Goal: Transaction & Acquisition: Purchase product/service

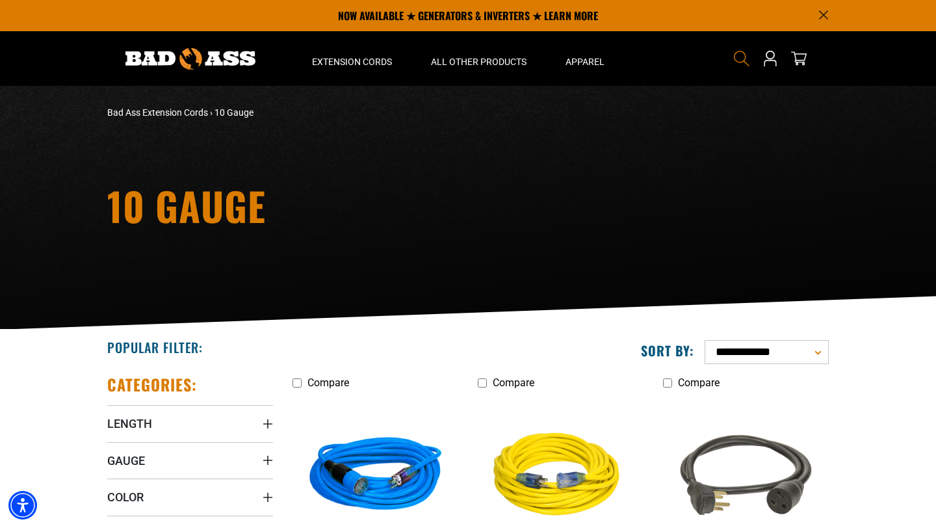
click at [735, 57] on icon "Search" at bounding box center [741, 58] width 17 height 17
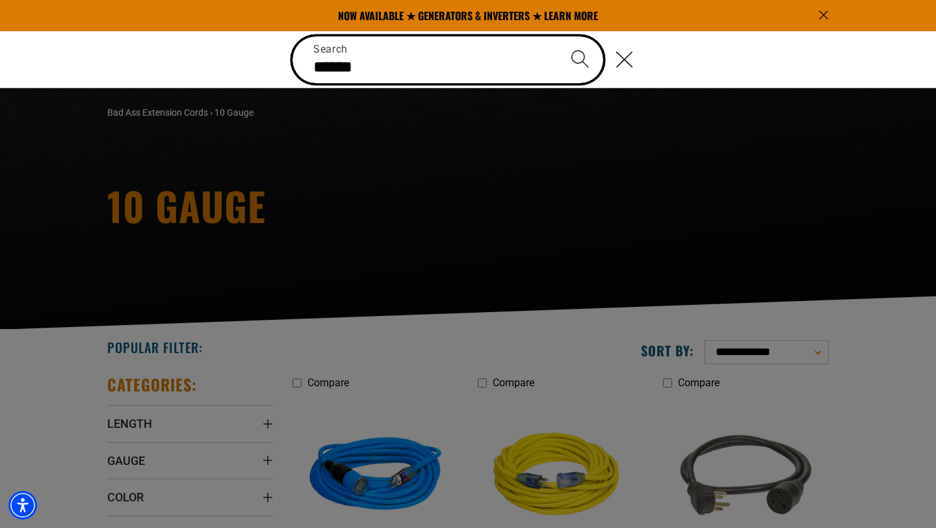
type input "******"
click at [557, 36] on button "Search" at bounding box center [579, 58] width 45 height 45
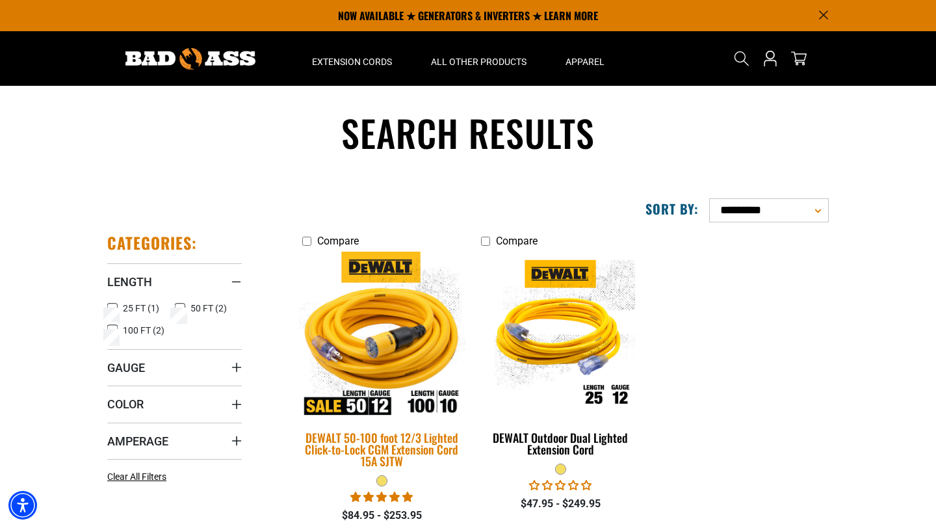
click at [389, 450] on div "DEWALT 50-100 foot 12/3 Lighted Click-to-Lock CGM Extension Cord 15A SJTW" at bounding box center [381, 448] width 159 height 35
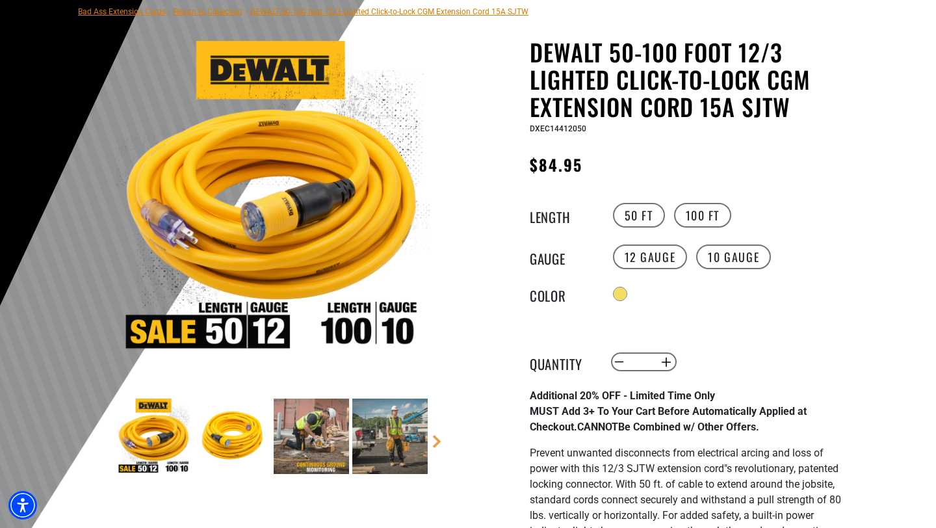
scroll to position [124, 0]
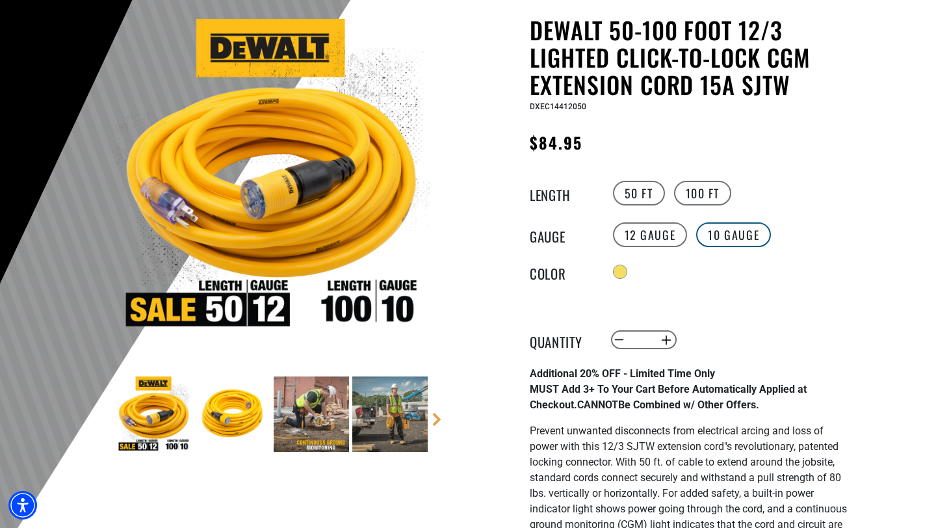
click at [723, 235] on label "10 Gauge" at bounding box center [733, 234] width 75 height 25
click at [656, 234] on label "12 Gauge" at bounding box center [650, 234] width 75 height 25
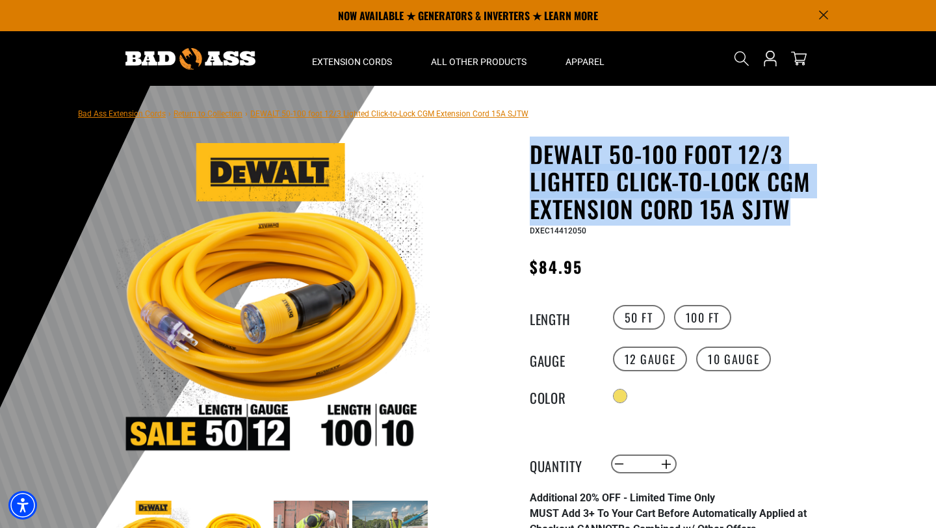
drag, startPoint x: 804, startPoint y: 208, endPoint x: 507, endPoint y: 162, distance: 299.7
copy h1 "DEWALT 50-100 foot 12/3 Lighted Click-to-Lock CGM Extension Cord 15A SJTW"
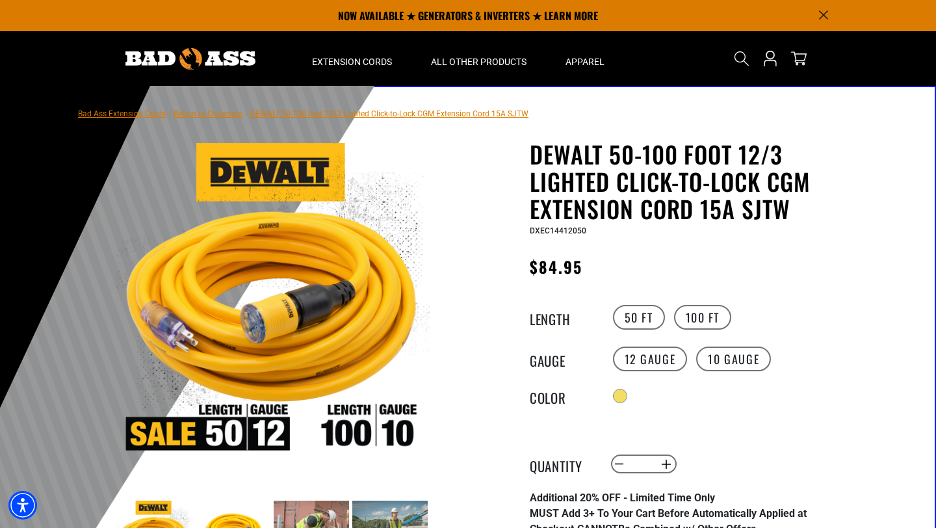
click at [786, 342] on variant-radios "Length 50 FT 100 FT Gauge 12 Gauge 10 Gauge Color" at bounding box center [688, 354] width 318 height 103
click at [626, 318] on label "50 FT" at bounding box center [639, 317] width 52 height 25
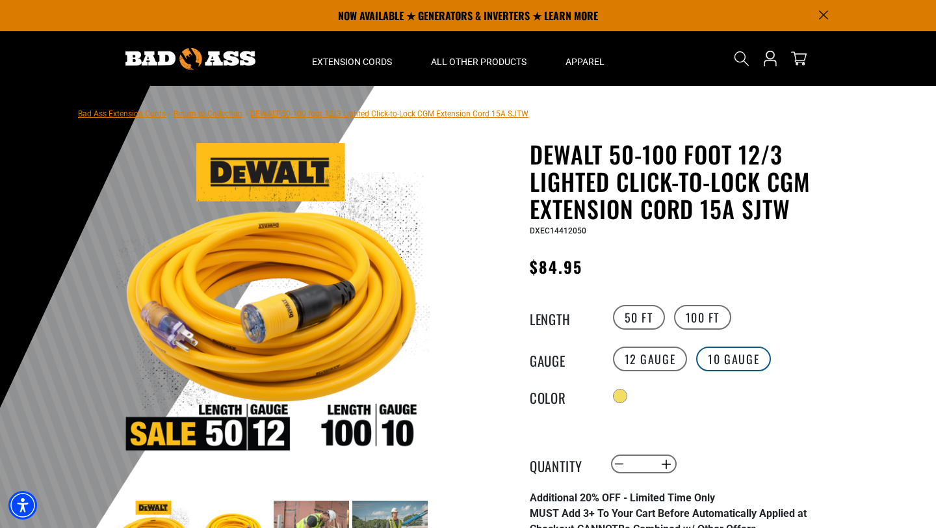
click at [742, 357] on label "10 Gauge" at bounding box center [733, 358] width 75 height 25
click at [717, 318] on label "100 FT" at bounding box center [703, 317] width 58 height 25
